Goal: Complete application form

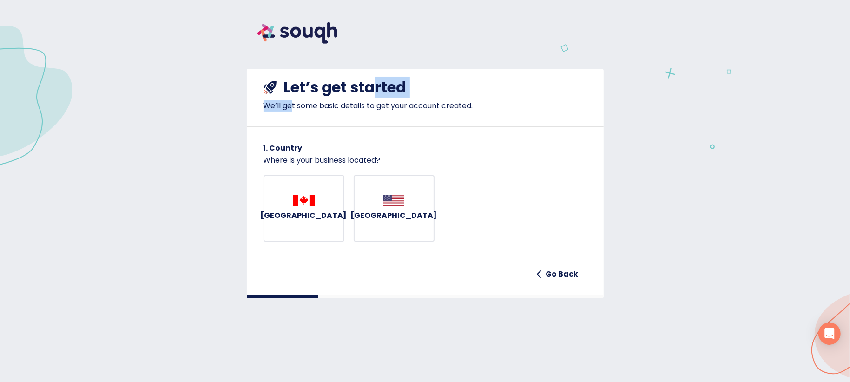
drag, startPoint x: 297, startPoint y: 113, endPoint x: 399, endPoint y: 102, distance: 102.4
click at [399, 102] on div "Let’s get started We’ll get some basic details to get your account created." at bounding box center [425, 90] width 357 height 43
click at [399, 97] on h4 "Let’s get started" at bounding box center [345, 87] width 123 height 19
click at [297, 222] on h6 "[GEOGRAPHIC_DATA]" at bounding box center [304, 215] width 86 height 13
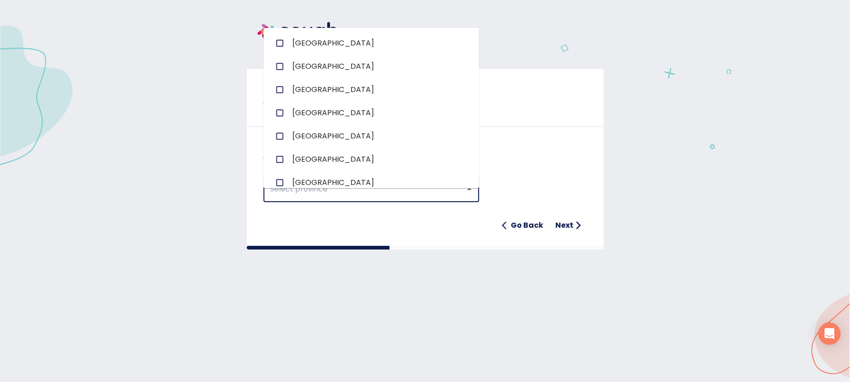
click at [376, 194] on input "text" at bounding box center [358, 189] width 181 height 18
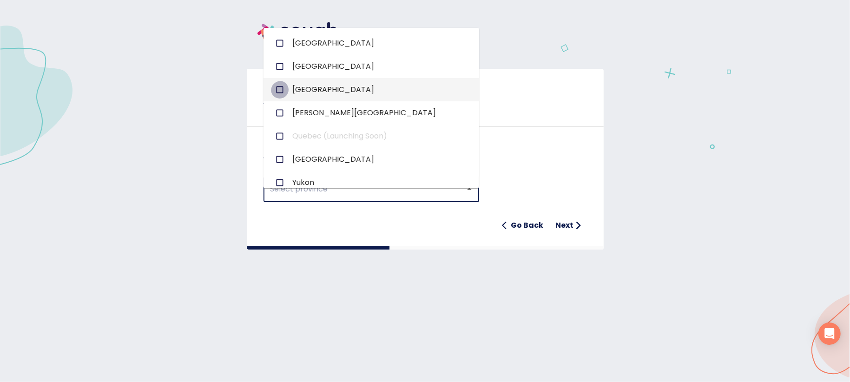
click at [283, 98] on input "checkbox" at bounding box center [280, 90] width 18 height 18
checkbox input "true"
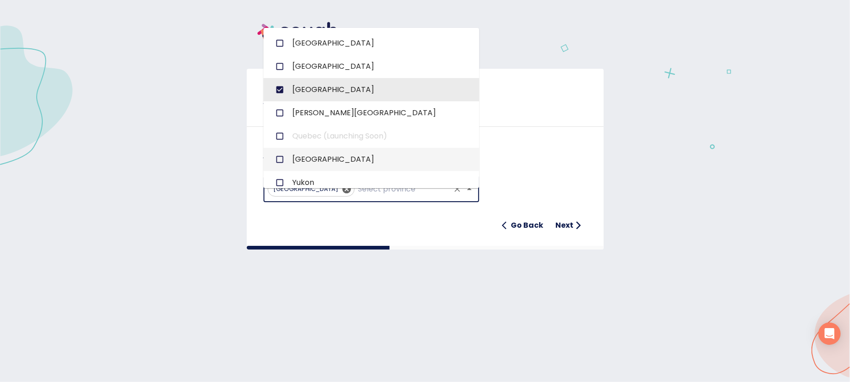
click at [557, 203] on div "Ontario ​ Go Back Next" at bounding box center [424, 200] width 323 height 69
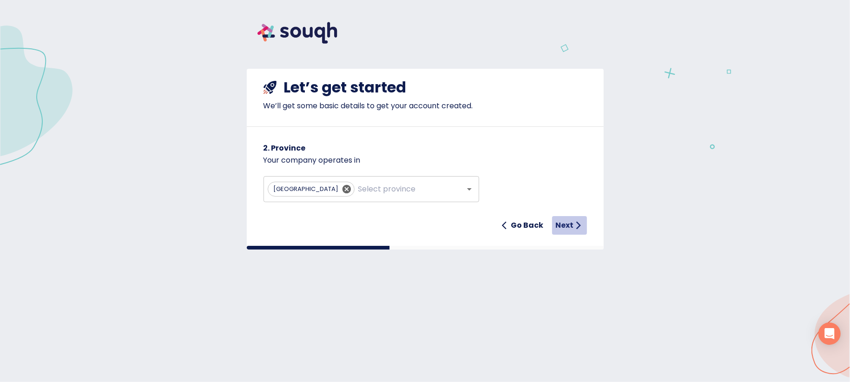
click at [557, 232] on h6 "Next" at bounding box center [565, 225] width 18 height 13
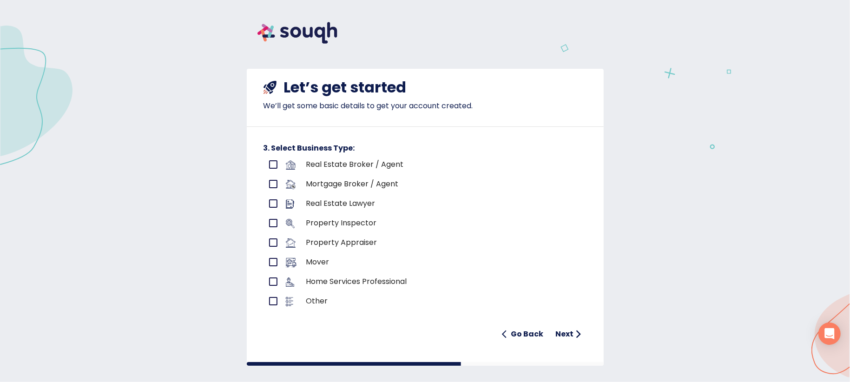
click at [270, 174] on input "primary checkbox" at bounding box center [273, 165] width 20 height 20
checkbox input "true"
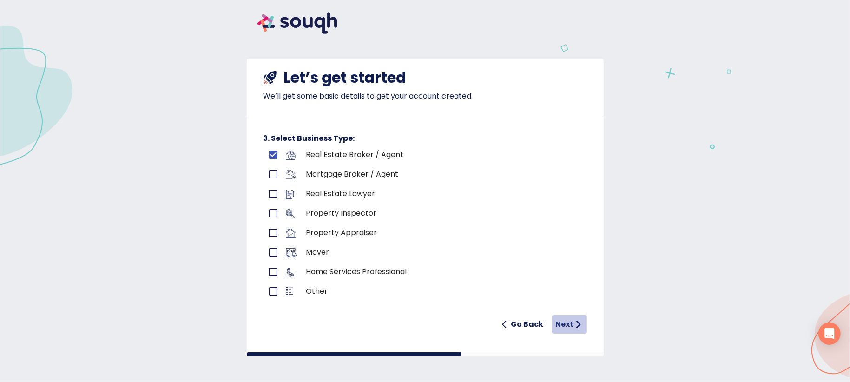
click at [556, 318] on h6 "Next" at bounding box center [565, 324] width 18 height 13
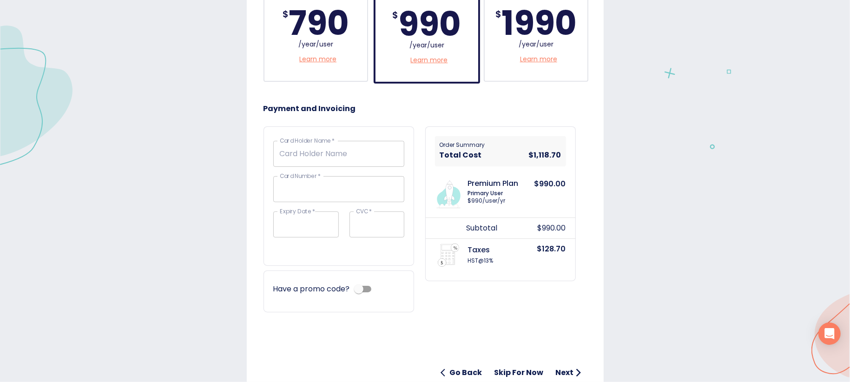
scroll to position [392, 0]
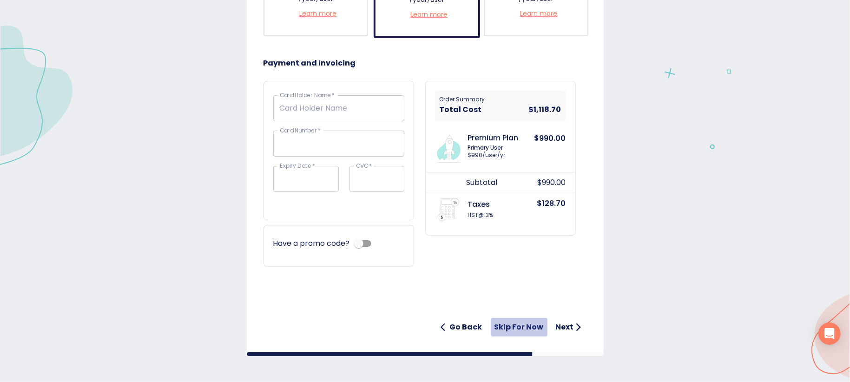
click at [494, 321] on h6 "Skip for now" at bounding box center [518, 327] width 49 height 13
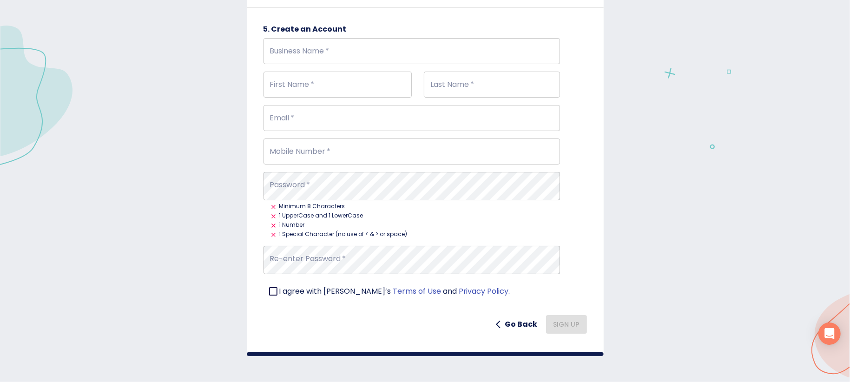
scroll to position [0, 0]
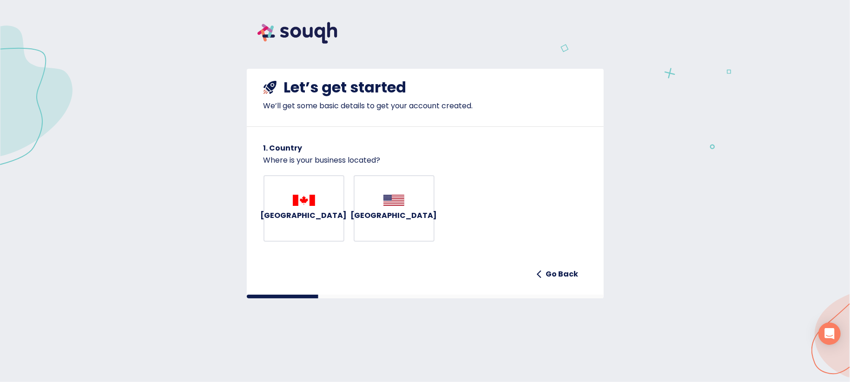
click at [288, 215] on button "Canada" at bounding box center [303, 208] width 81 height 67
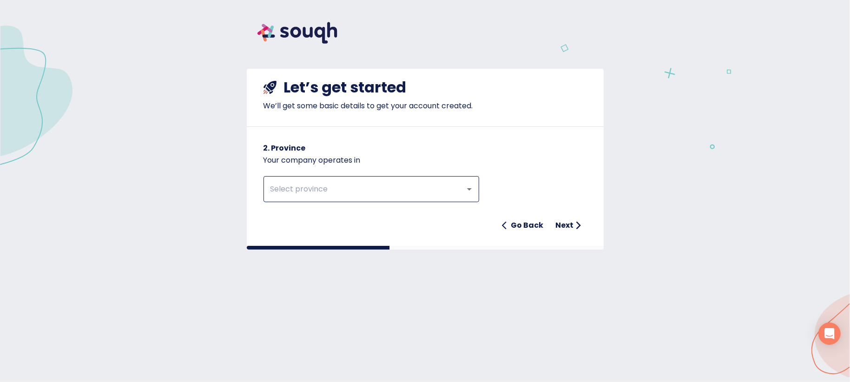
click at [452, 196] on div at bounding box center [463, 189] width 24 height 13
click at [469, 195] on icon "Open" at bounding box center [469, 189] width 11 height 11
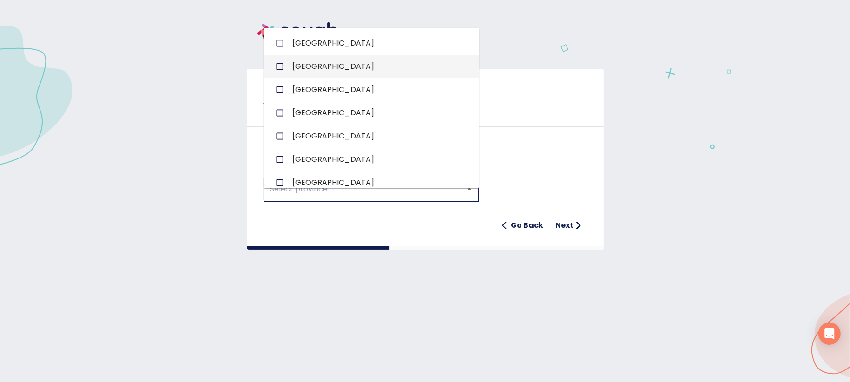
scroll to position [93, 0]
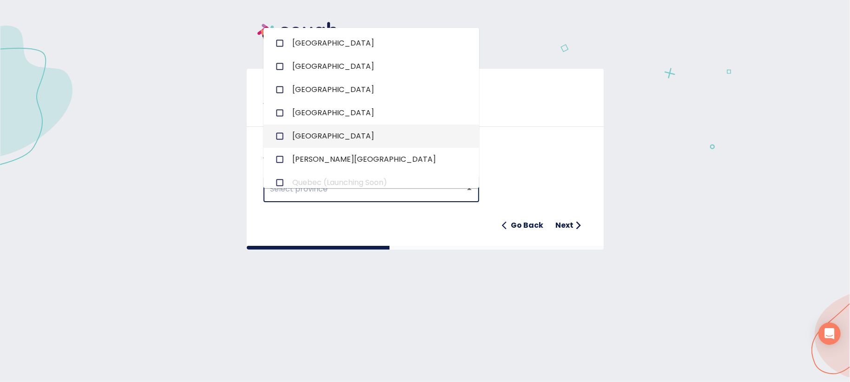
click at [286, 145] on input "checkbox" at bounding box center [280, 136] width 18 height 18
checkbox input "true"
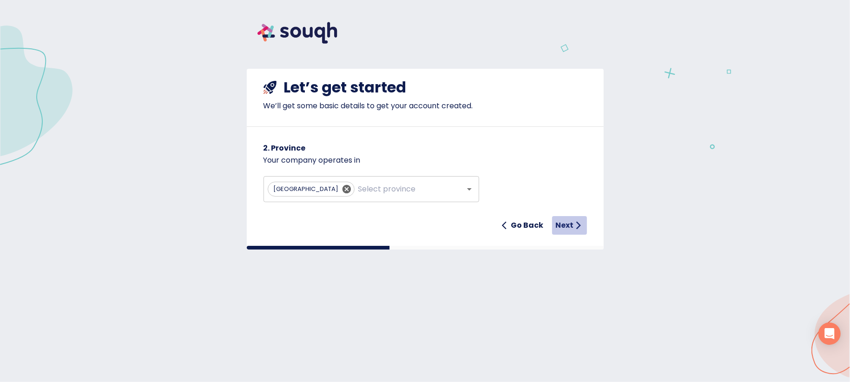
click at [571, 232] on span "Next" at bounding box center [569, 225] width 27 height 13
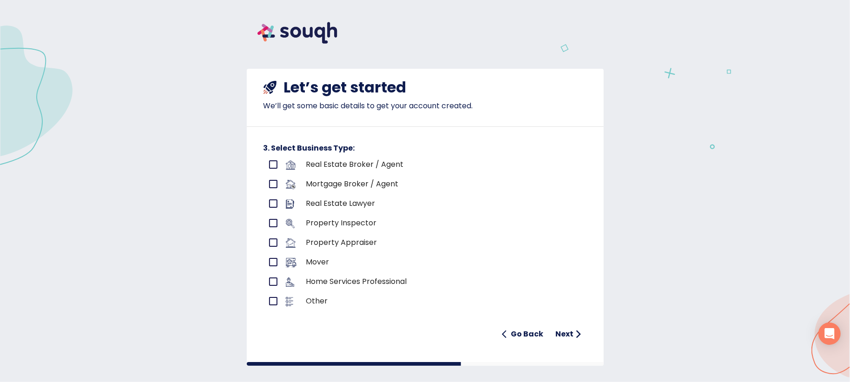
click at [270, 174] on input "primary checkbox" at bounding box center [273, 165] width 20 height 20
checkbox input "true"
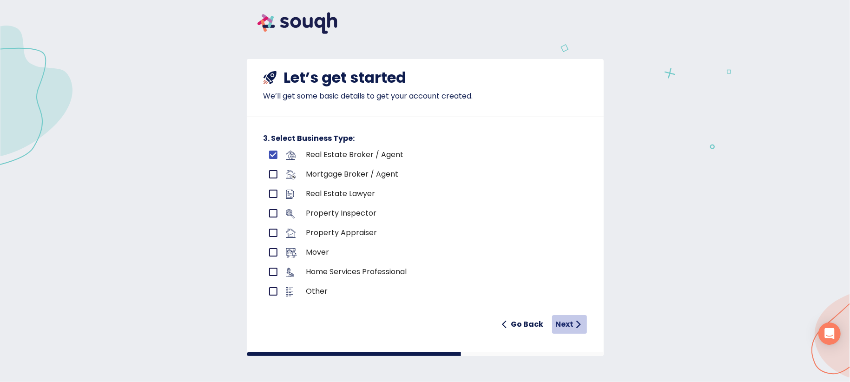
click at [563, 324] on h6 "Next" at bounding box center [565, 324] width 18 height 13
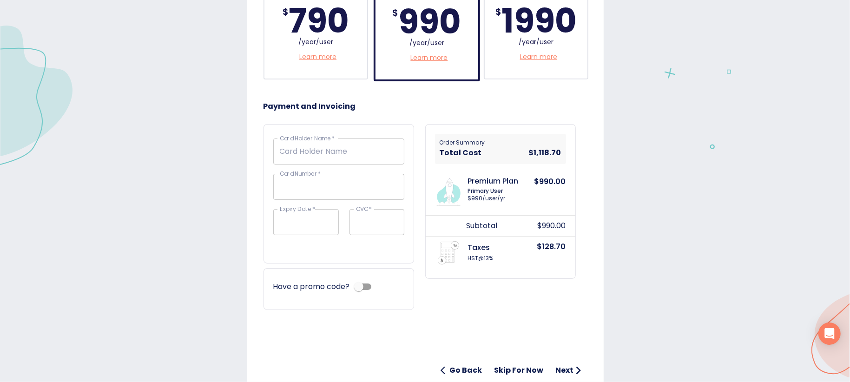
scroll to position [374, 0]
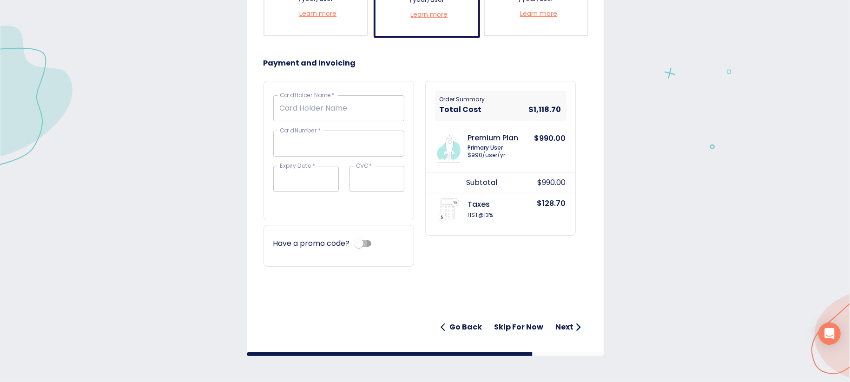
click at [379, 252] on input "checkbox" at bounding box center [358, 244] width 53 height 18
checkbox input "true"
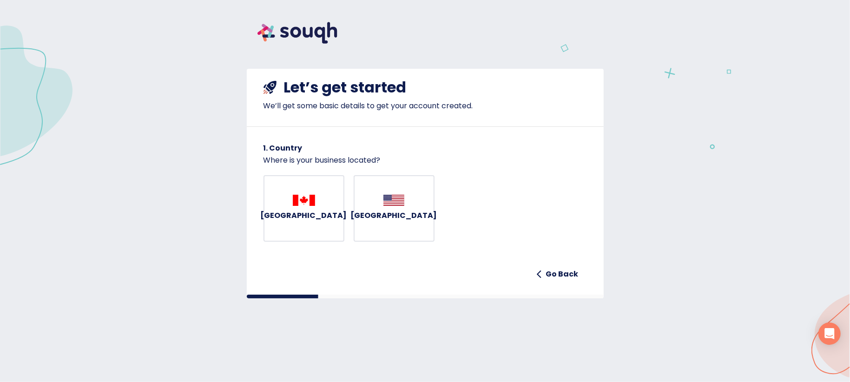
click at [310, 206] on img "button" at bounding box center [304, 200] width 22 height 11
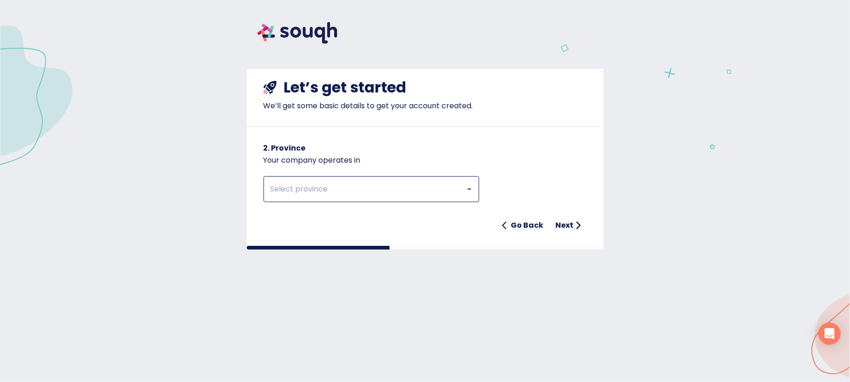
click at [409, 202] on div "​" at bounding box center [371, 189] width 216 height 26
click at [475, 202] on div "​" at bounding box center [371, 189] width 216 height 26
click at [468, 195] on icon "Open" at bounding box center [469, 189] width 11 height 11
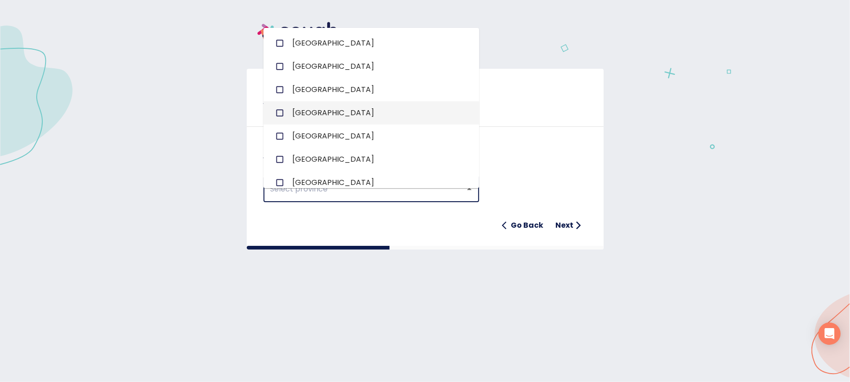
scroll to position [139, 0]
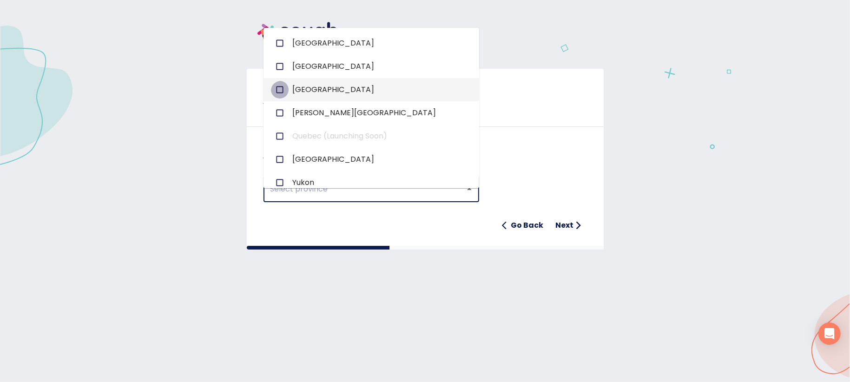
click at [276, 98] on input "checkbox" at bounding box center [280, 90] width 18 height 18
checkbox input "true"
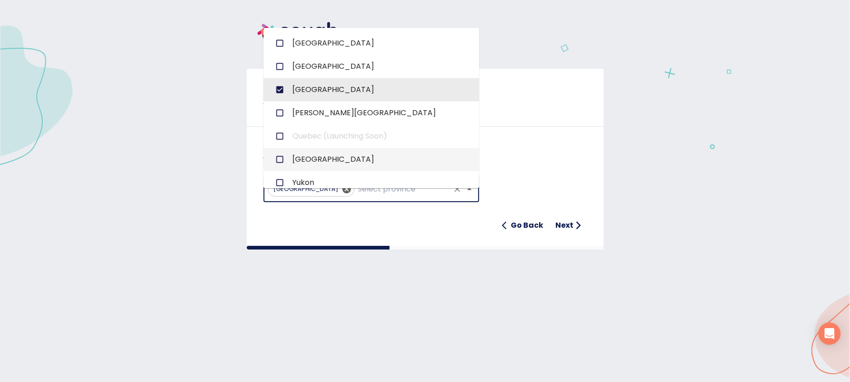
click at [512, 201] on div "Ontario ​ Go Back Next" at bounding box center [424, 200] width 323 height 69
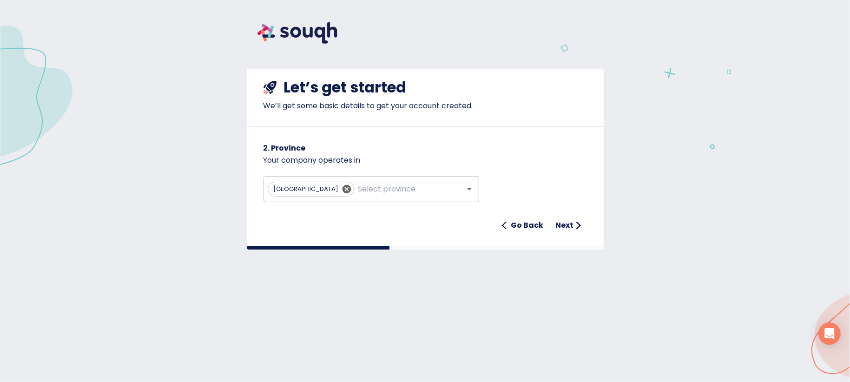
click at [564, 232] on h6 "Next" at bounding box center [565, 225] width 18 height 13
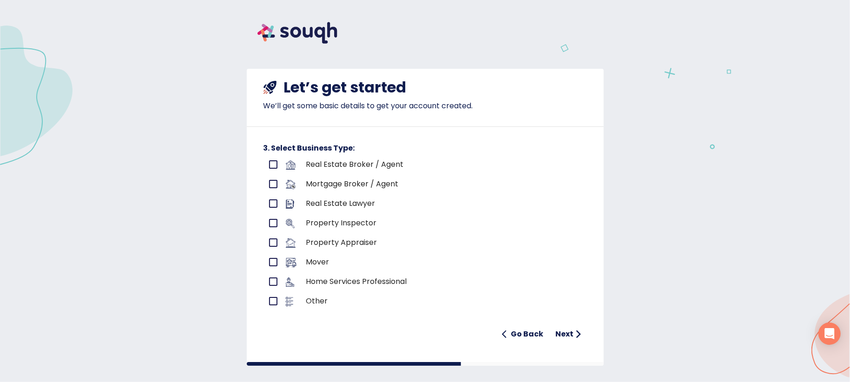
click at [266, 174] on input "primary checkbox" at bounding box center [273, 165] width 20 height 20
checkbox input "true"
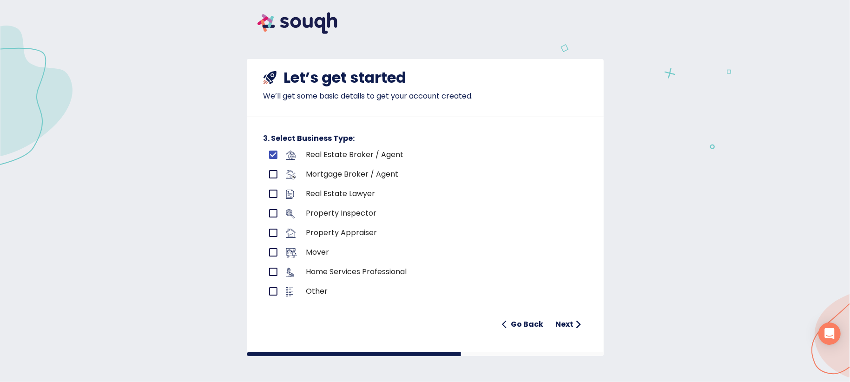
click at [558, 318] on h6 "Next" at bounding box center [565, 324] width 18 height 13
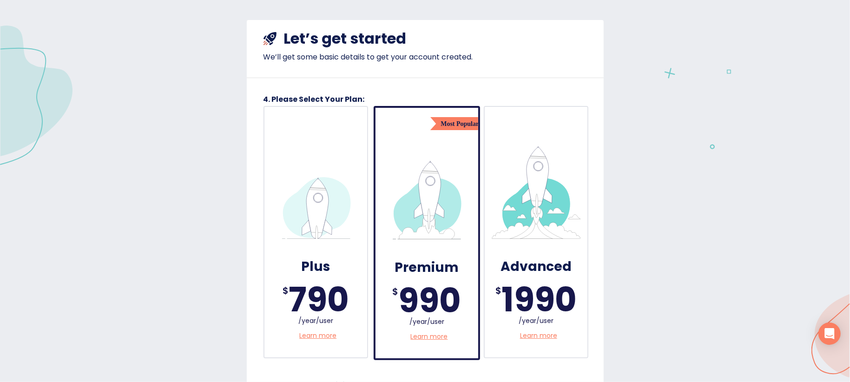
scroll to position [95, 0]
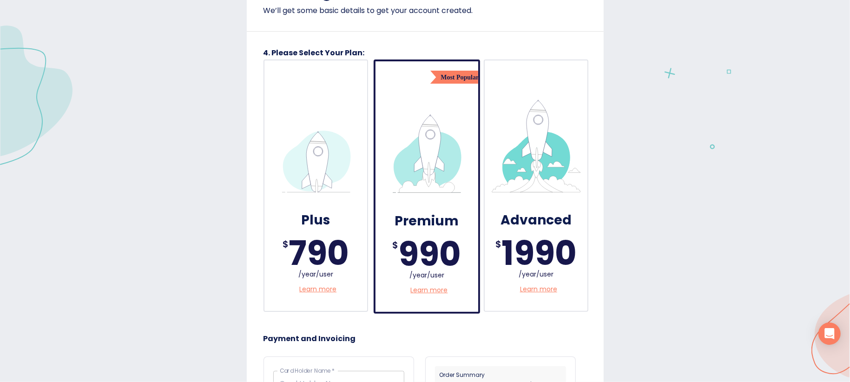
click at [341, 253] on div "790" at bounding box center [318, 253] width 60 height 0
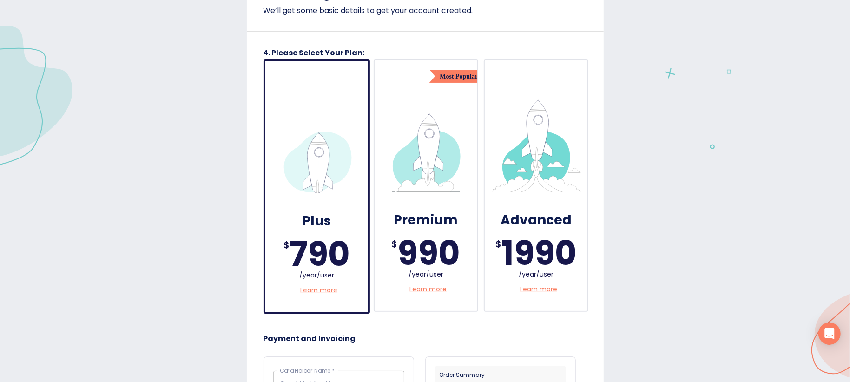
click at [401, 229] on h5 "Premium" at bounding box center [425, 220] width 64 height 18
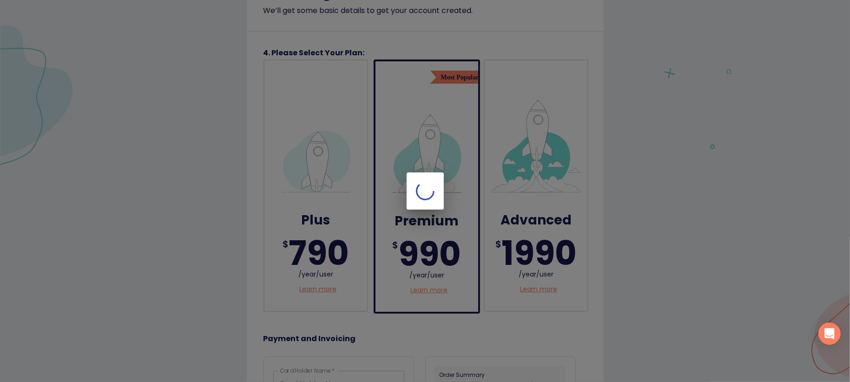
click at [516, 235] on div at bounding box center [425, 191] width 850 height 382
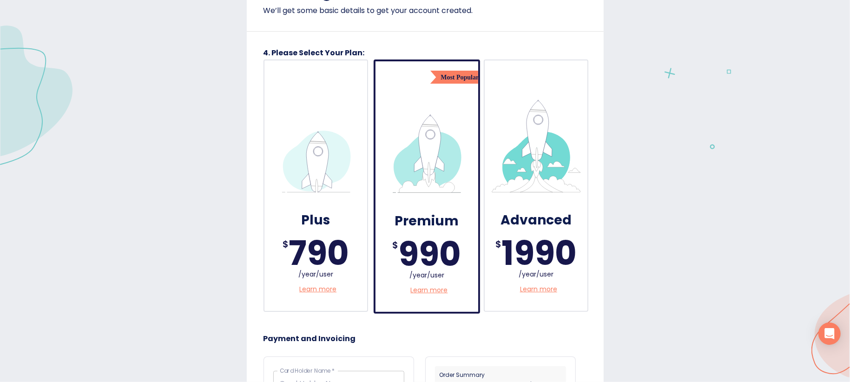
click at [513, 229] on h5 "Advanced" at bounding box center [535, 220] width 71 height 18
click at [417, 211] on div "Premium $ 990 /year/user Learn more" at bounding box center [426, 253] width 103 height 118
click at [494, 217] on div "Advanced" at bounding box center [536, 219] width 84 height 35
click at [417, 204] on div "Premium $ 990 /year/user Learn more" at bounding box center [426, 253] width 103 height 118
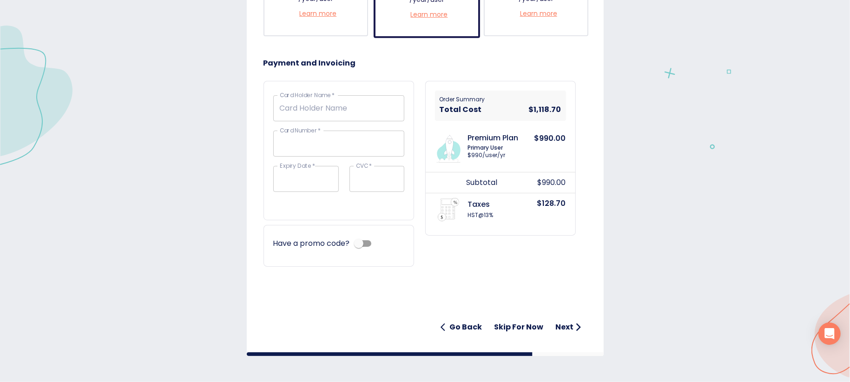
scroll to position [392, 0]
click at [498, 326] on h6 "Skip for now" at bounding box center [518, 327] width 49 height 13
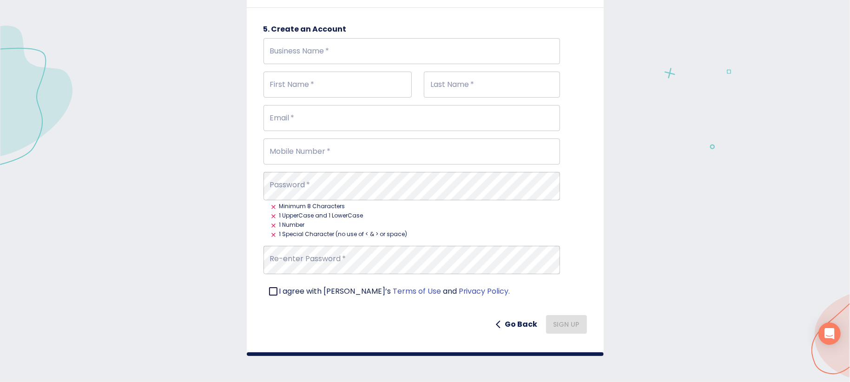
click at [505, 328] on h6 "Go Back" at bounding box center [521, 324] width 33 height 13
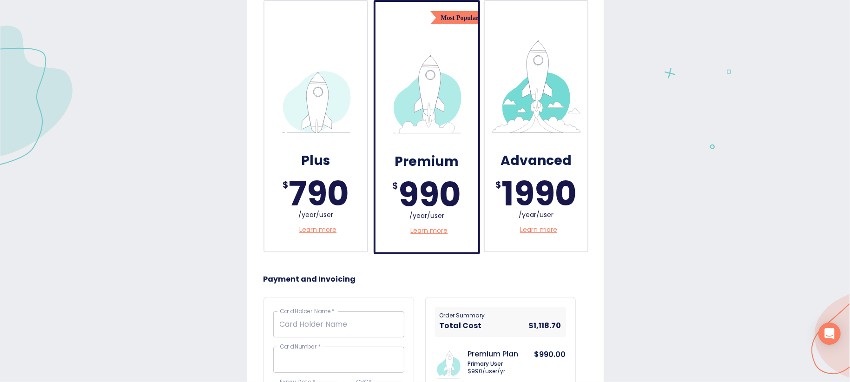
scroll to position [0, 0]
